Goal: Task Accomplishment & Management: Use online tool/utility

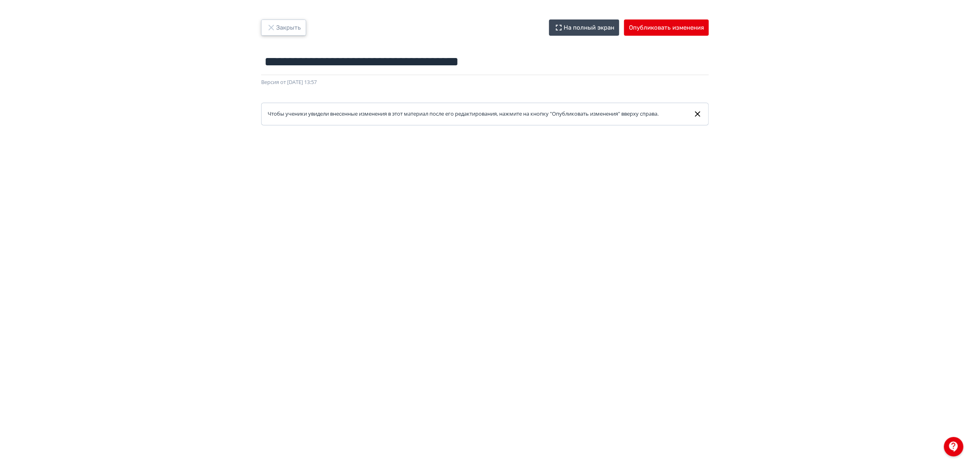
click at [286, 32] on button "Закрыть" at bounding box center [283, 27] width 45 height 16
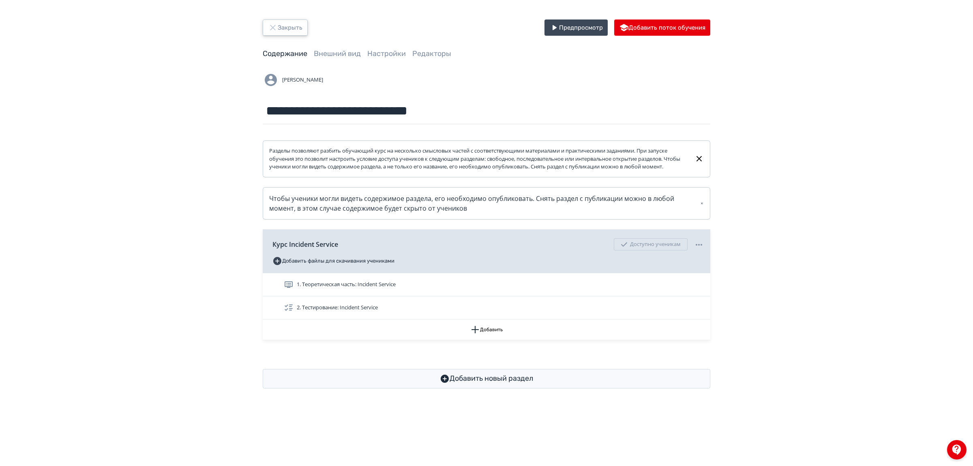
click at [286, 32] on button "Закрыть" at bounding box center [285, 27] width 45 height 16
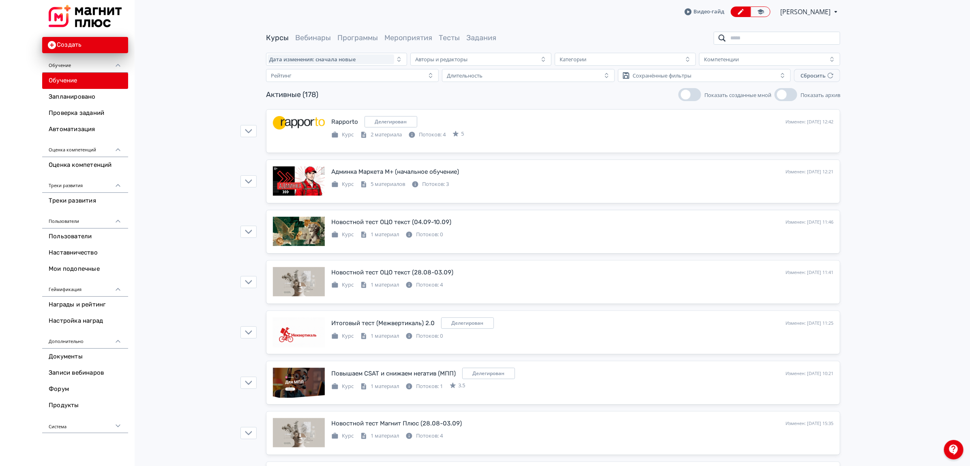
click at [760, 40] on input "search" at bounding box center [777, 38] width 127 height 13
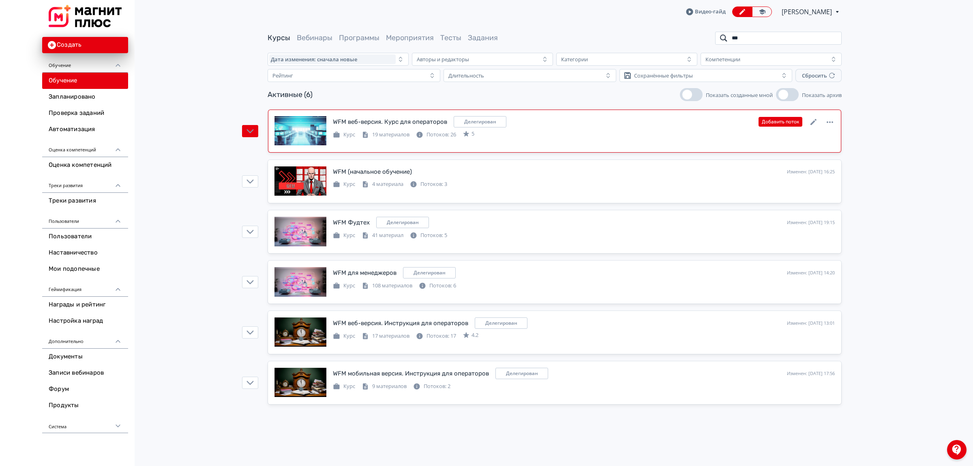
type input "***"
click at [435, 124] on div "WFM веб-версия. Курс для операторов" at bounding box center [390, 121] width 114 height 9
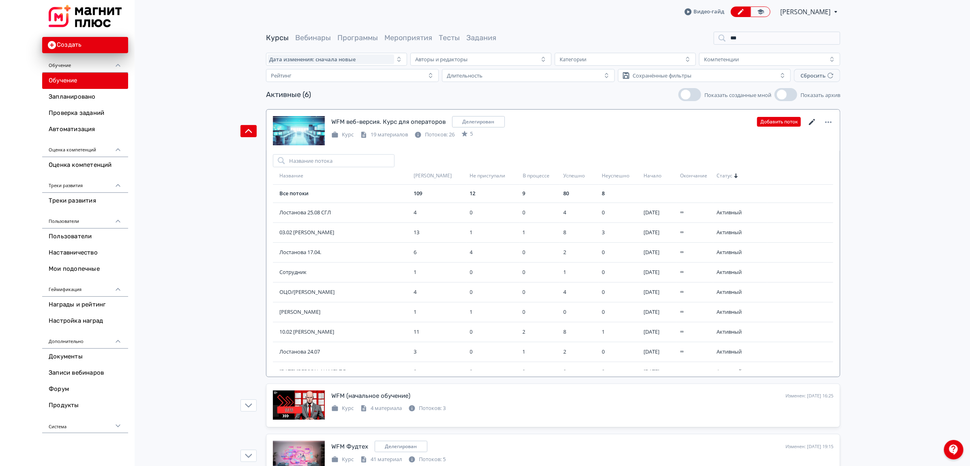
click at [811, 124] on icon at bounding box center [812, 122] width 6 height 6
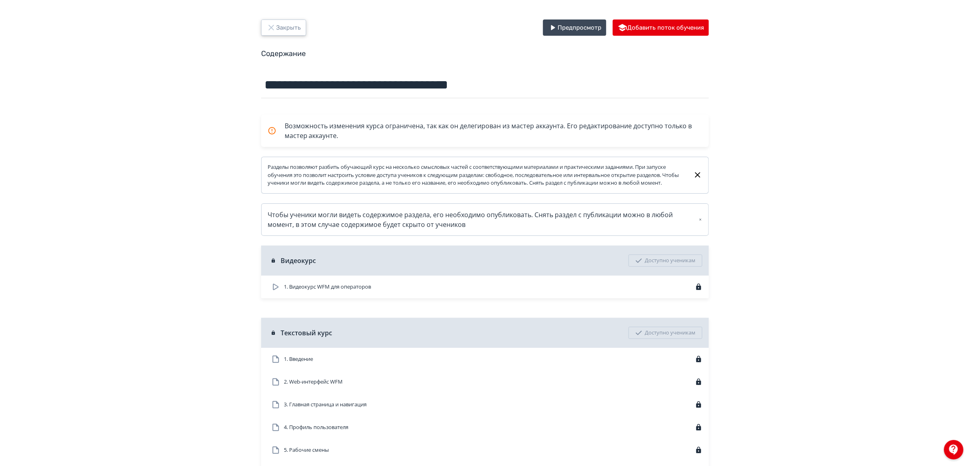
click at [276, 26] on button "Закрыть" at bounding box center [283, 27] width 45 height 16
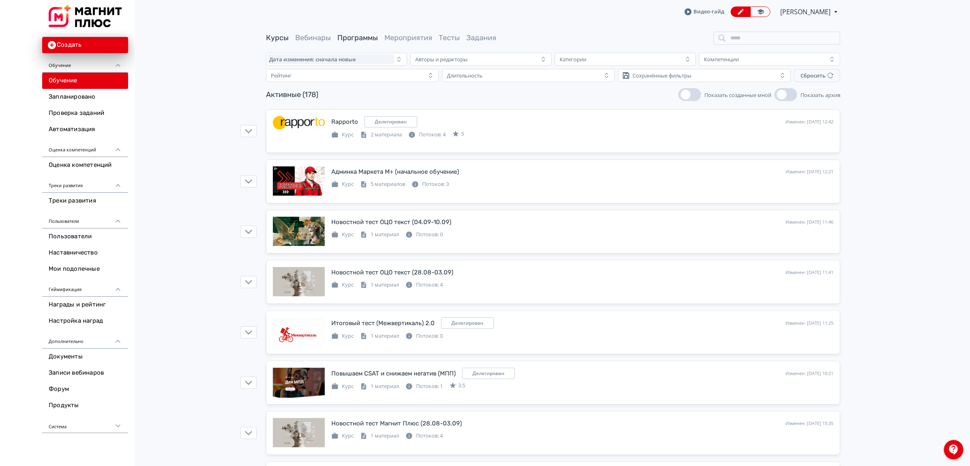
click at [361, 40] on link "Программы" at bounding box center [357, 37] width 41 height 9
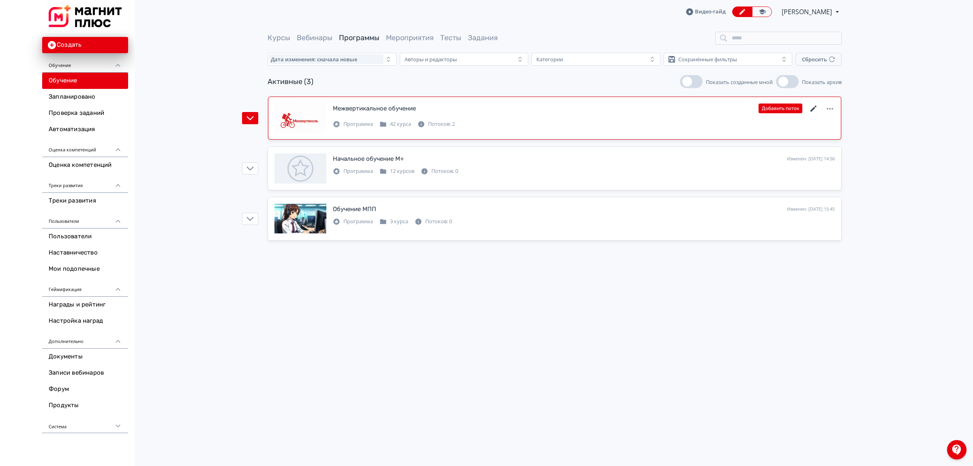
click at [813, 108] on icon at bounding box center [814, 108] width 6 height 6
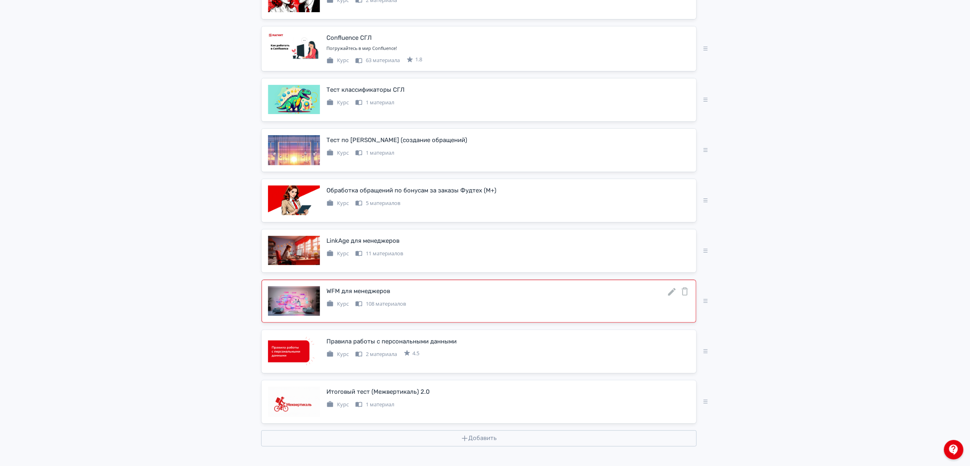
scroll to position [1898, 0]
click at [673, 392] on icon at bounding box center [672, 392] width 8 height 8
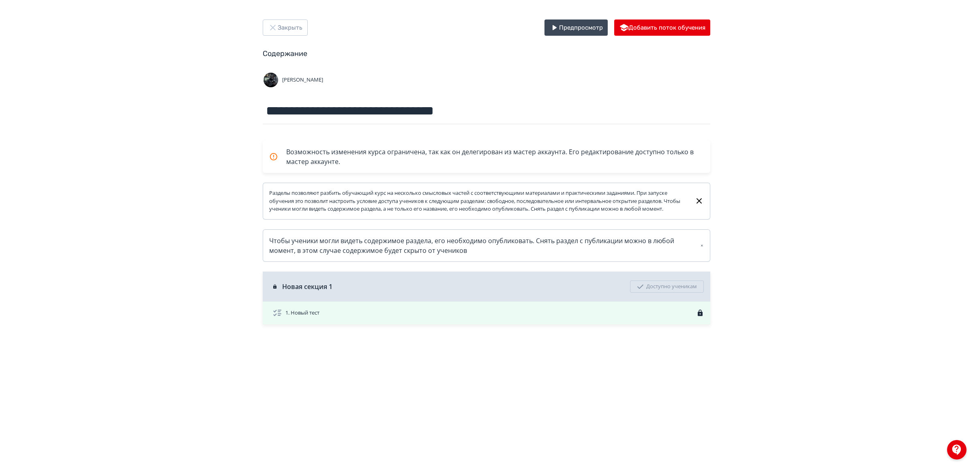
click at [674, 324] on div "1. Новый тест" at bounding box center [487, 312] width 448 height 23
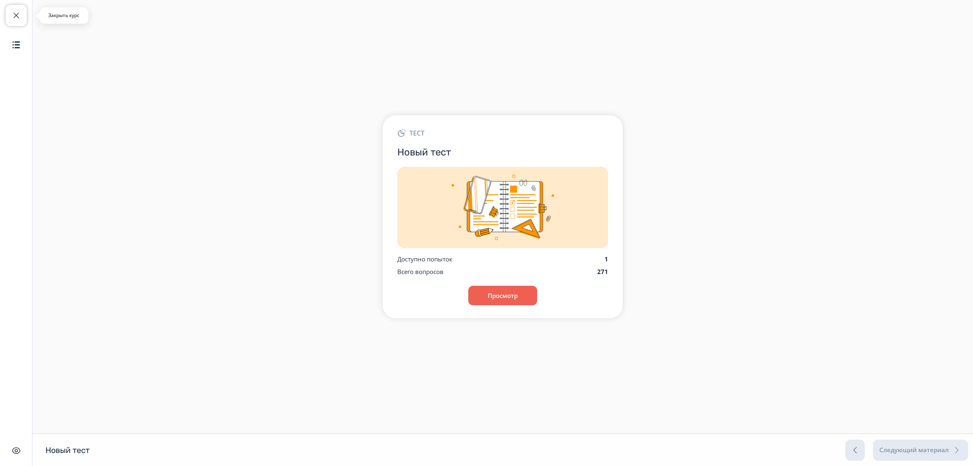
click at [14, 24] on button "Закрыть курс" at bounding box center [16, 15] width 21 height 21
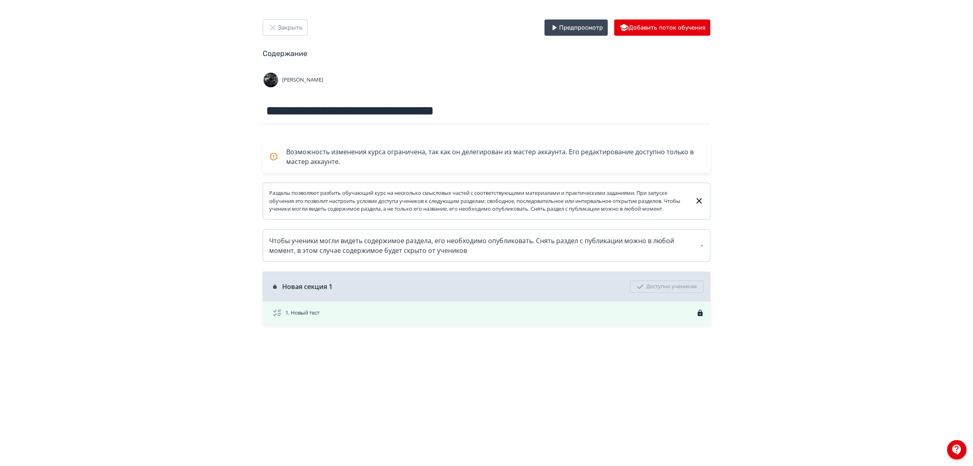
click at [684, 324] on div "1. Новый тест" at bounding box center [487, 312] width 448 height 23
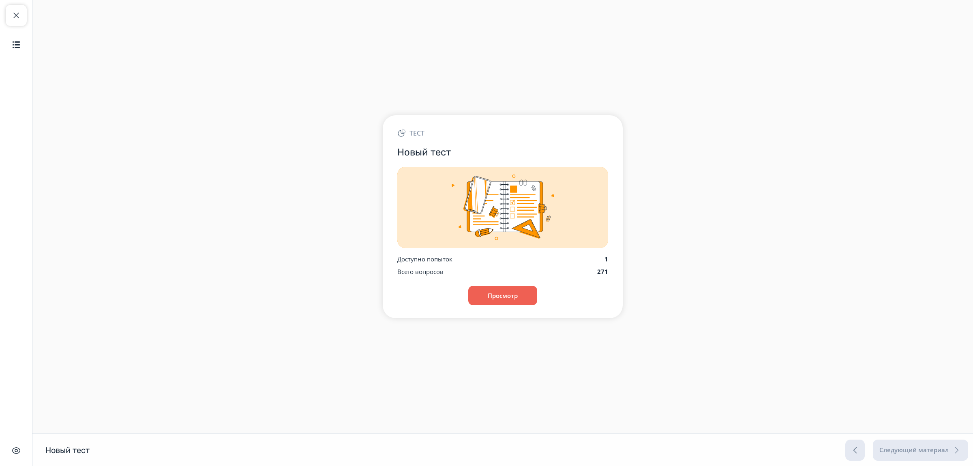
click at [522, 307] on div "Тест Новый тест Доступно попыток 1 Всего вопросов 271 Просмотр" at bounding box center [503, 216] width 240 height 203
click at [518, 297] on button "Просмотр" at bounding box center [503, 294] width 70 height 19
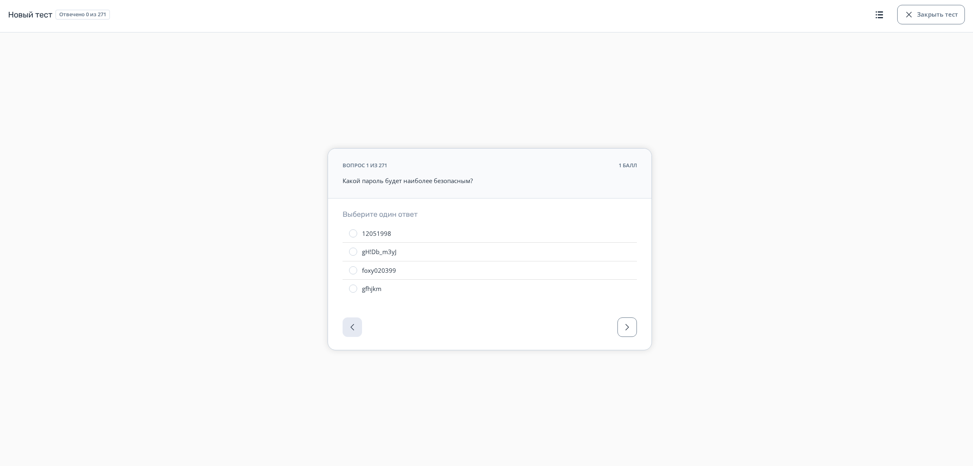
click at [614, 327] on div at bounding box center [490, 329] width 324 height 41
click at [625, 329] on span "button" at bounding box center [627, 327] width 10 height 10
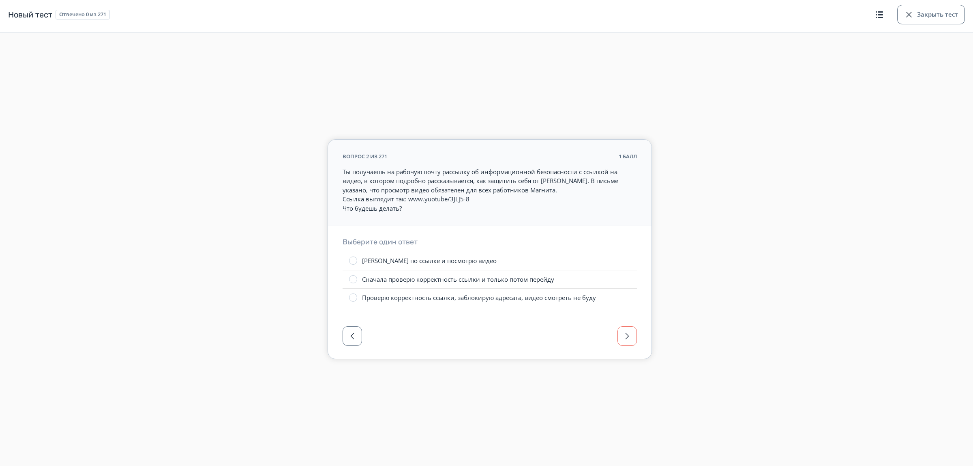
click at [625, 329] on button "button" at bounding box center [627, 335] width 19 height 19
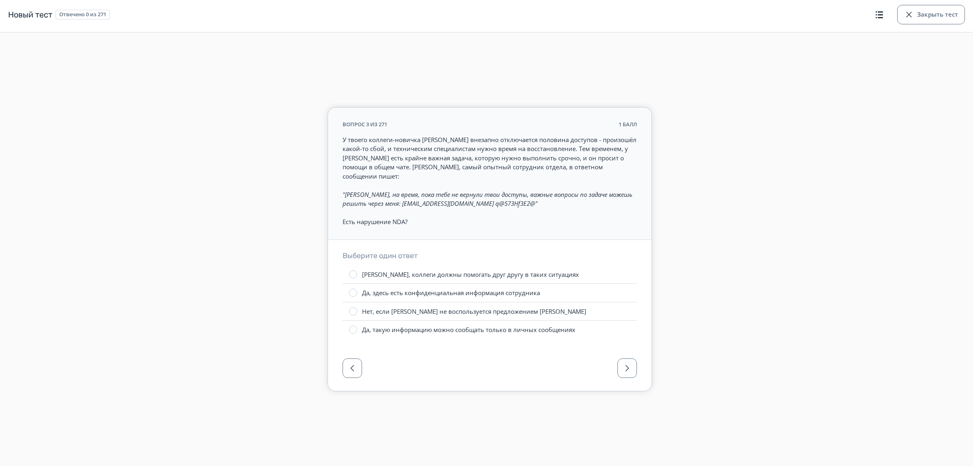
click at [639, 365] on div at bounding box center [490, 370] width 324 height 41
click at [629, 368] on span "button" at bounding box center [627, 368] width 10 height 10
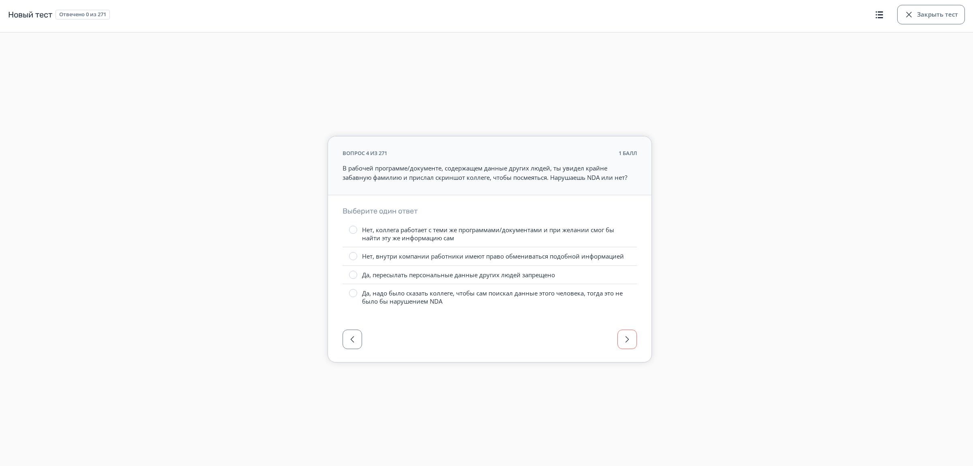
click at [625, 345] on button "button" at bounding box center [627, 338] width 19 height 19
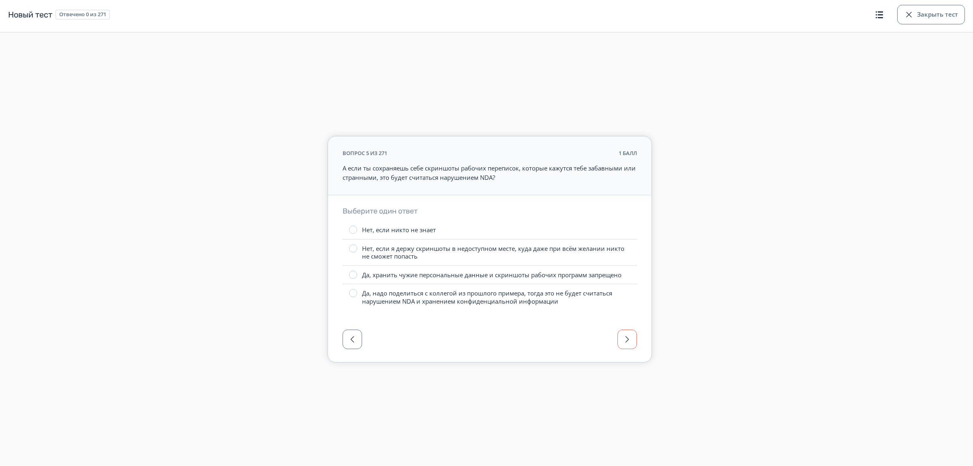
click at [625, 345] on button "button" at bounding box center [627, 338] width 19 height 19
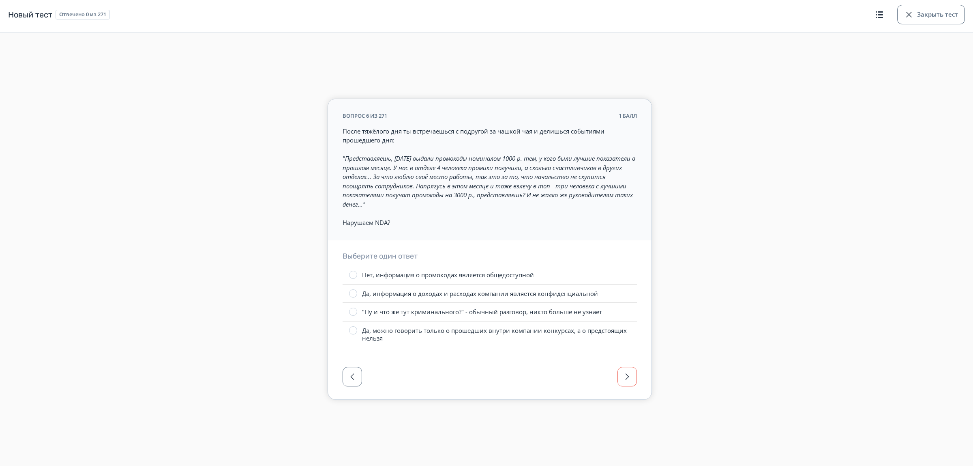
click at [625, 345] on label "Да, можно говорить только о прошедших внутри компании конкурсах, а о предстоящи…" at bounding box center [490, 334] width 294 height 26
click at [627, 379] on span "button" at bounding box center [627, 376] width 10 height 10
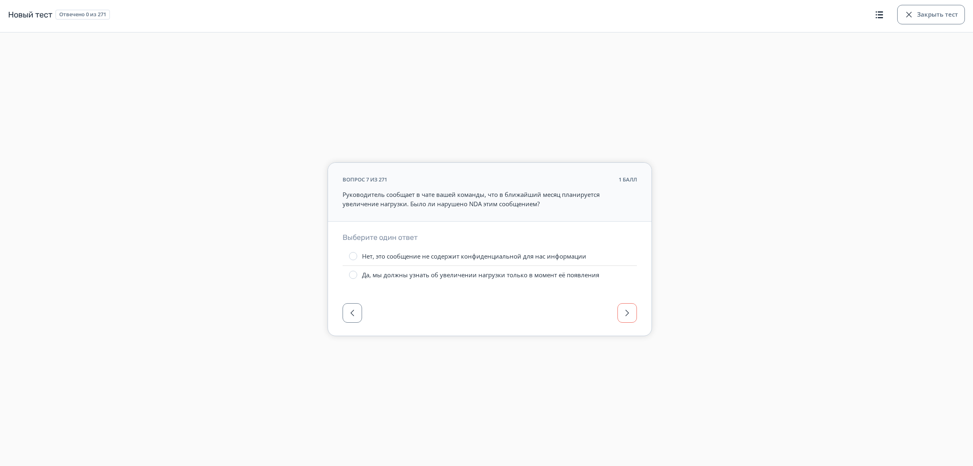
click at [627, 379] on main "вопрос 7 из 271 1 балл Руководитель сообщает в чате вашей команды, что в ближай…" at bounding box center [486, 233] width 973 height 466
click at [627, 321] on button "button" at bounding box center [627, 312] width 19 height 19
click at [875, 13] on span "button" at bounding box center [880, 15] width 10 height 10
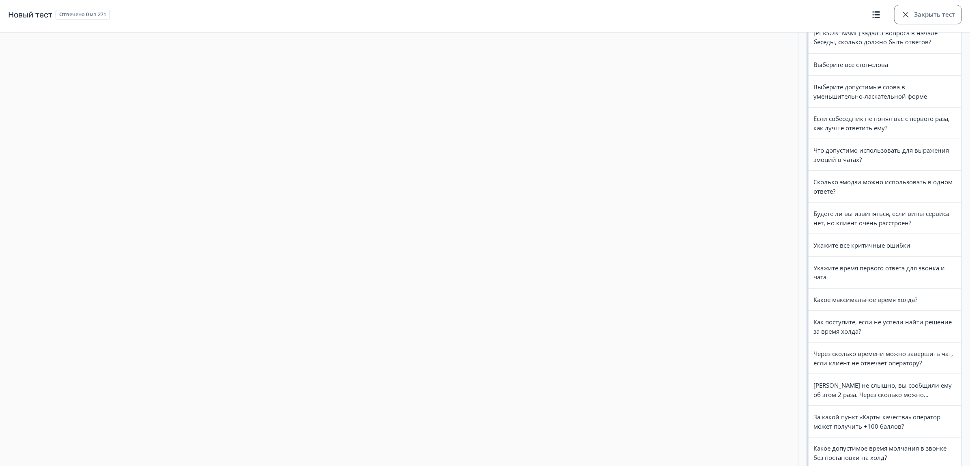
scroll to position [355, 0]
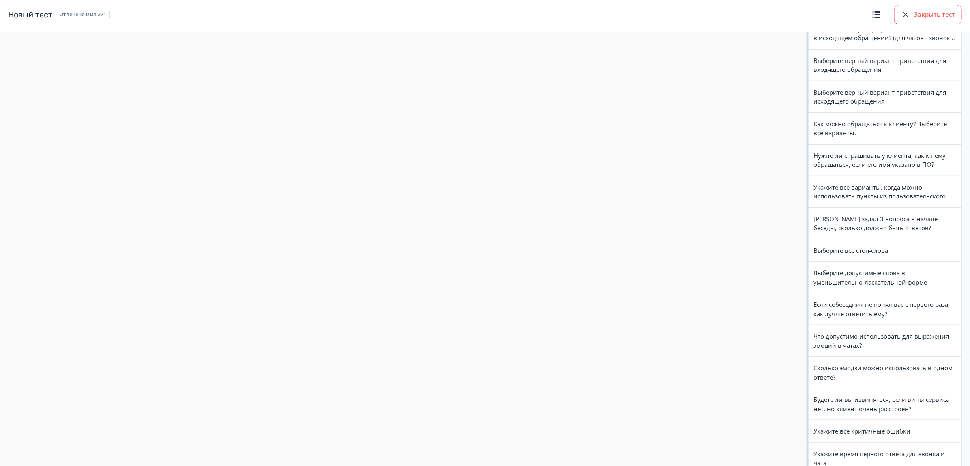
click at [931, 11] on button "Закрыть тест" at bounding box center [928, 14] width 68 height 19
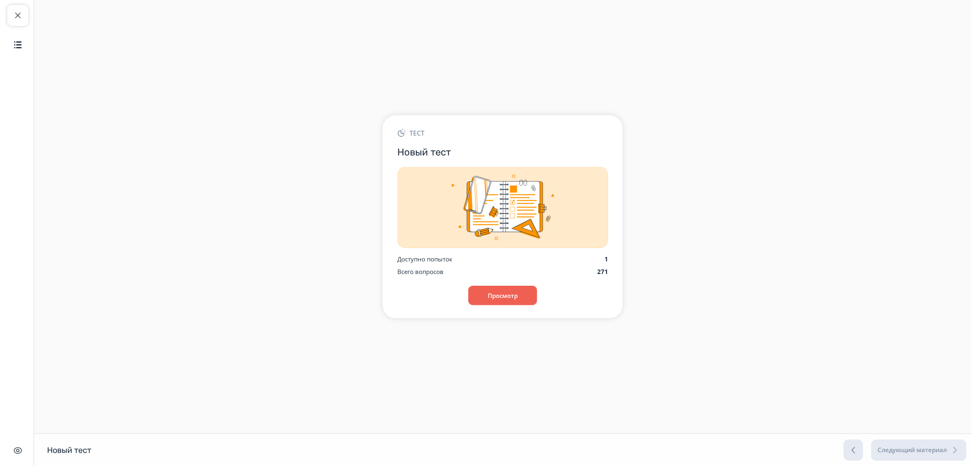
scroll to position [0, 0]
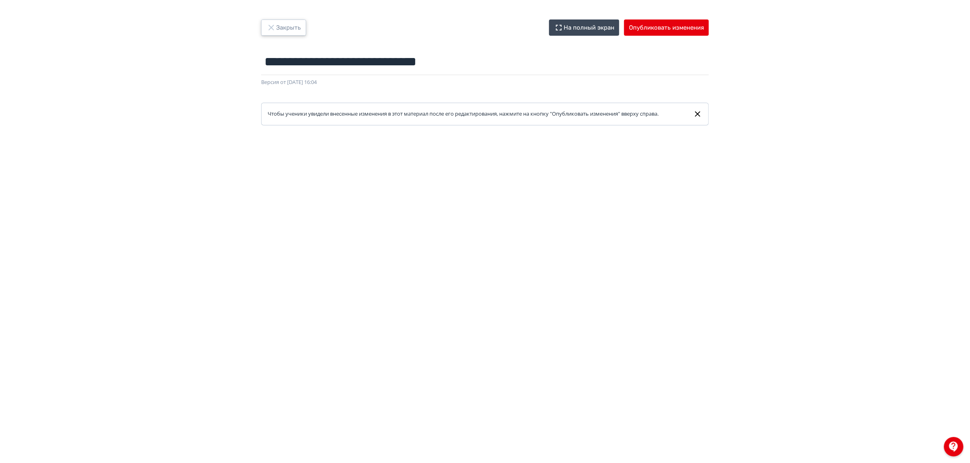
click at [287, 32] on button "Закрыть" at bounding box center [283, 27] width 45 height 16
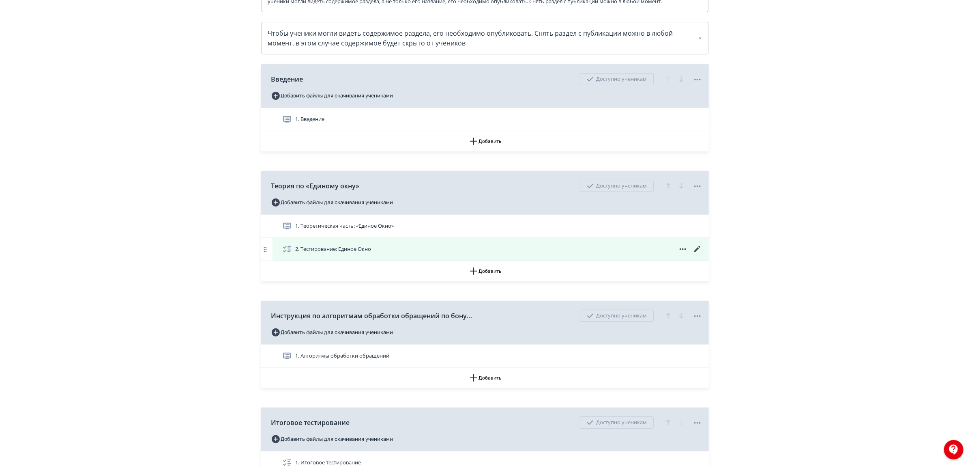
scroll to position [152, 0]
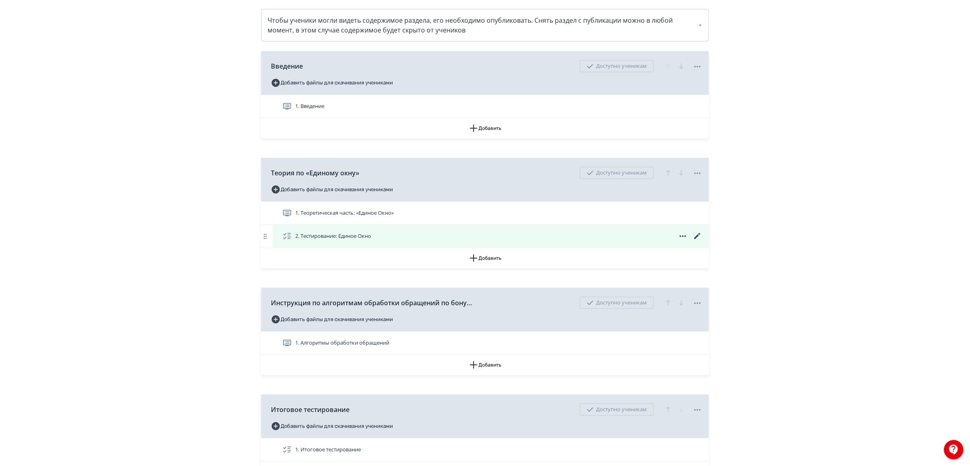
click at [695, 241] on icon at bounding box center [698, 236] width 10 height 10
